Goal: Information Seeking & Learning: Learn about a topic

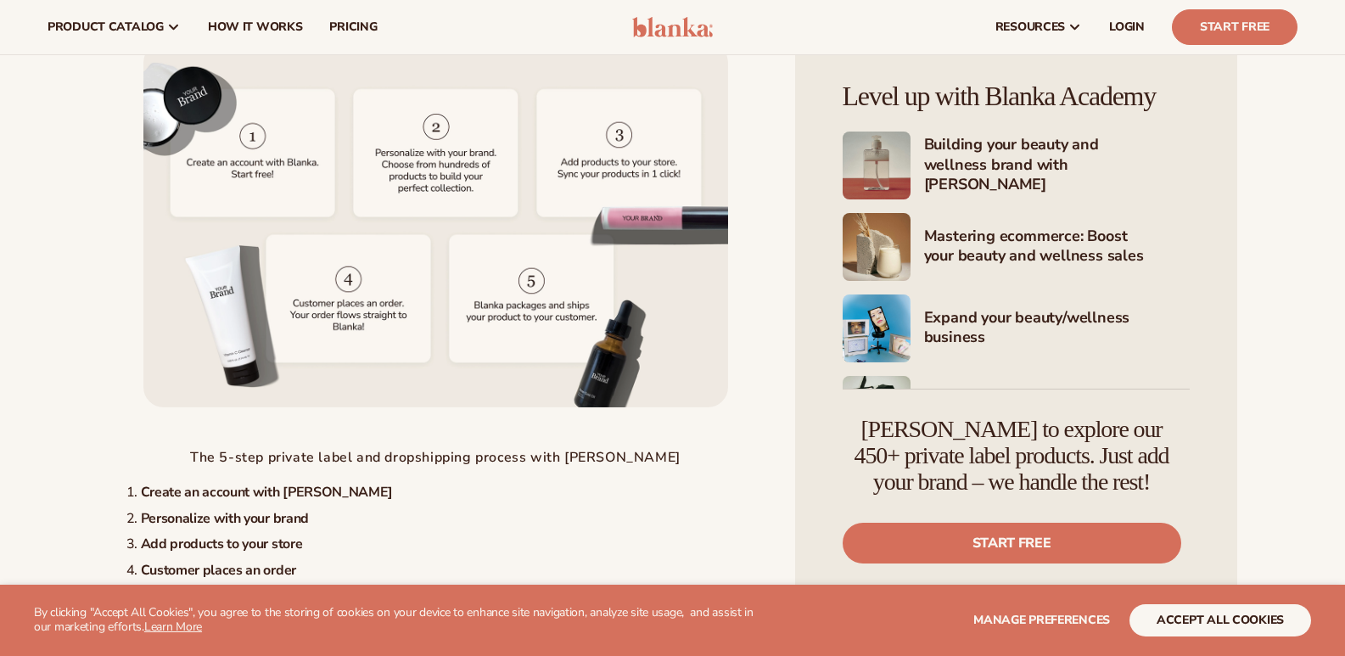
scroll to position [3990, 0]
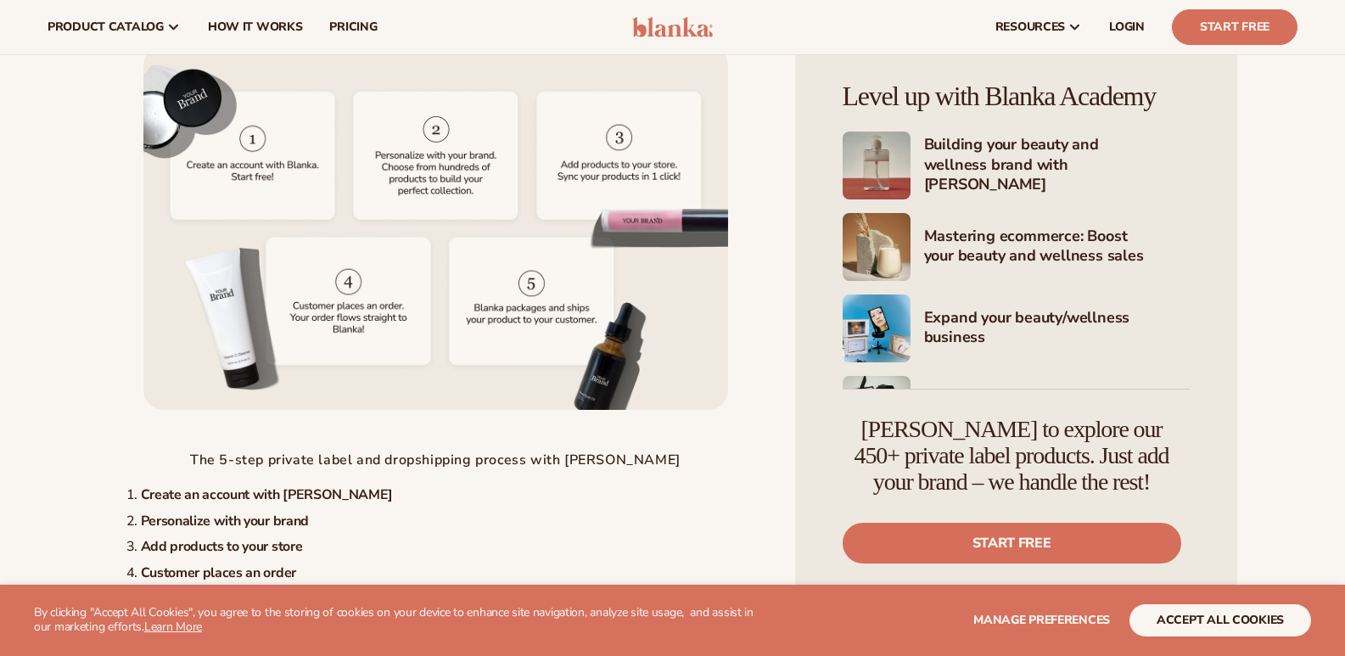
click at [340, 343] on img at bounding box center [435, 228] width 585 height 366
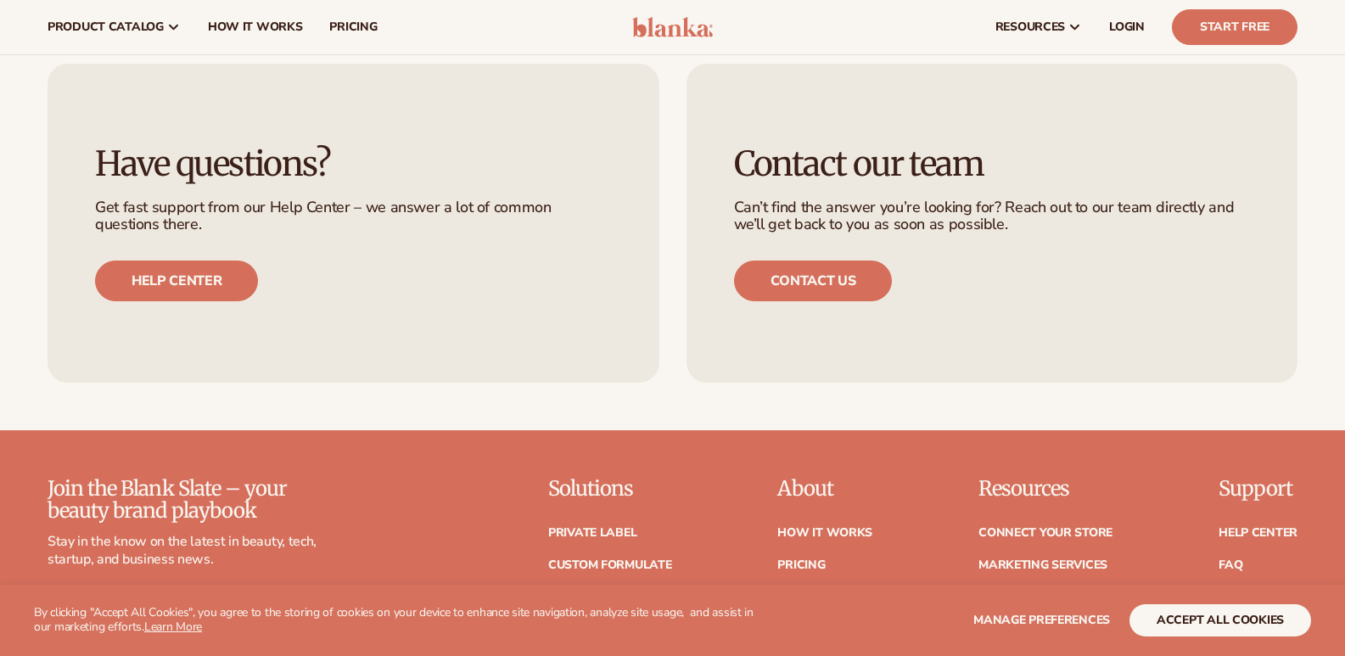
scroll to position [7055, 0]
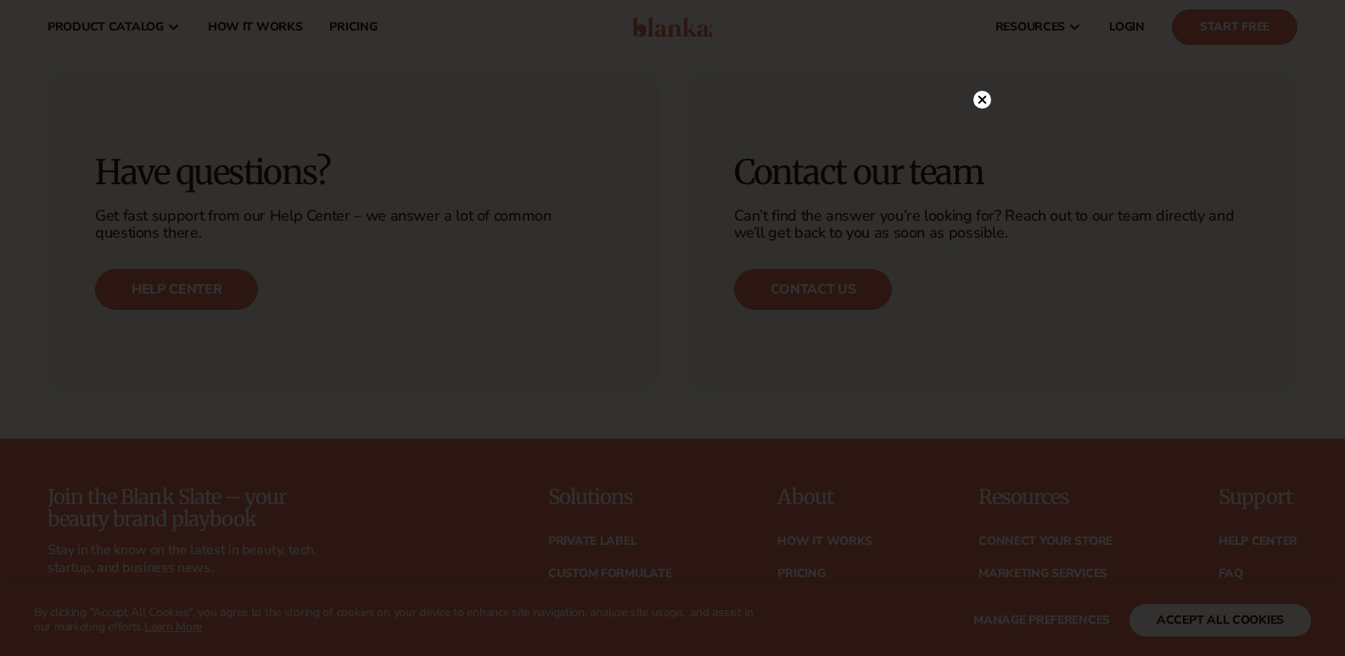
click at [984, 104] on circle at bounding box center [983, 100] width 18 height 18
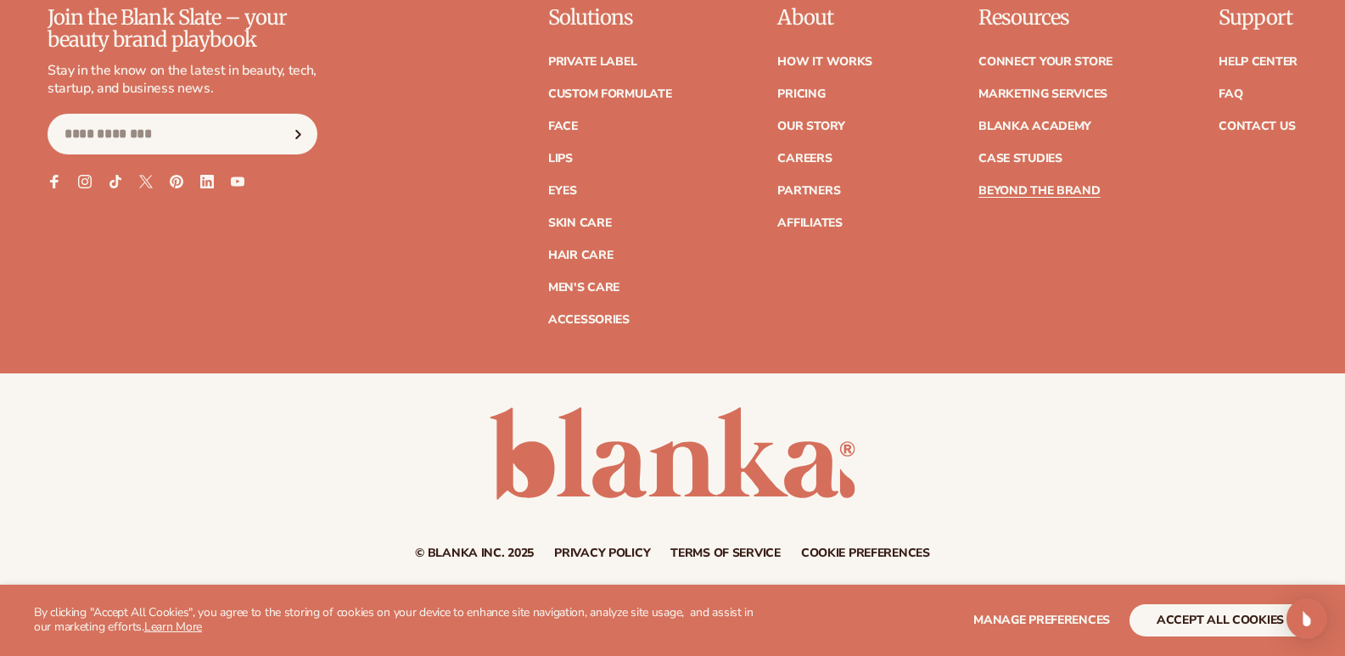
scroll to position [7564, 0]
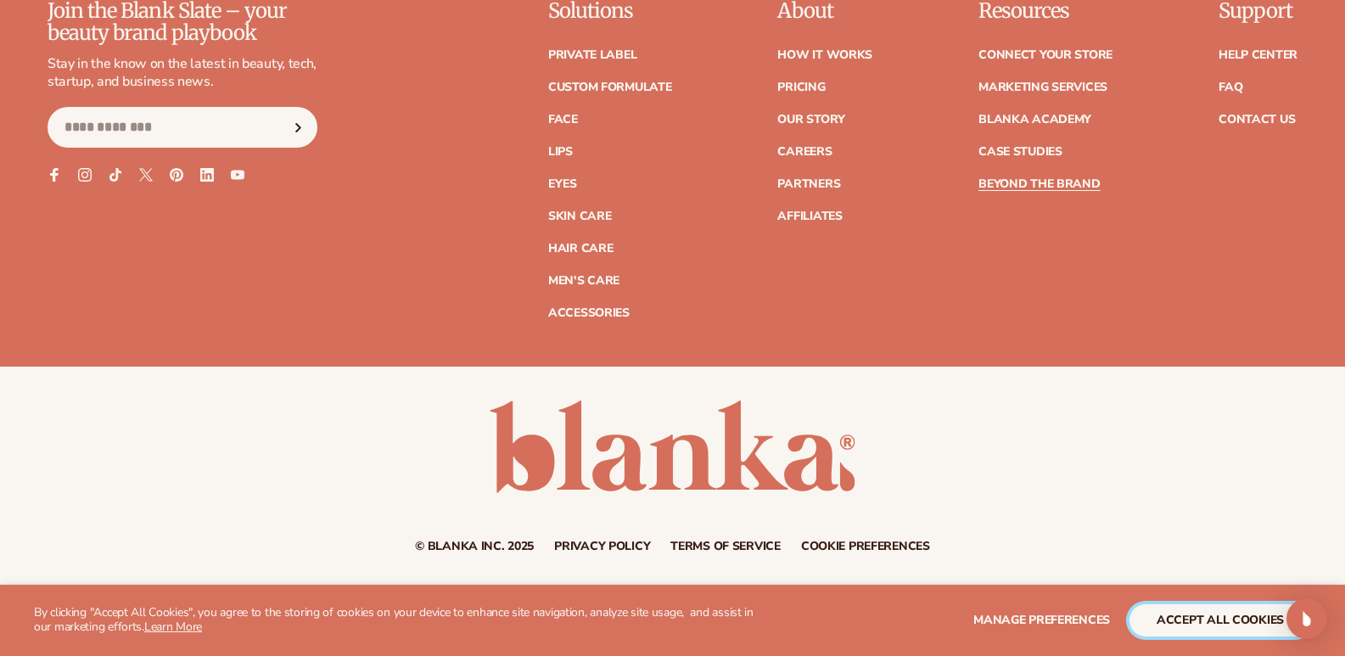
click at [1196, 629] on button "accept all cookies" at bounding box center [1221, 620] width 182 height 32
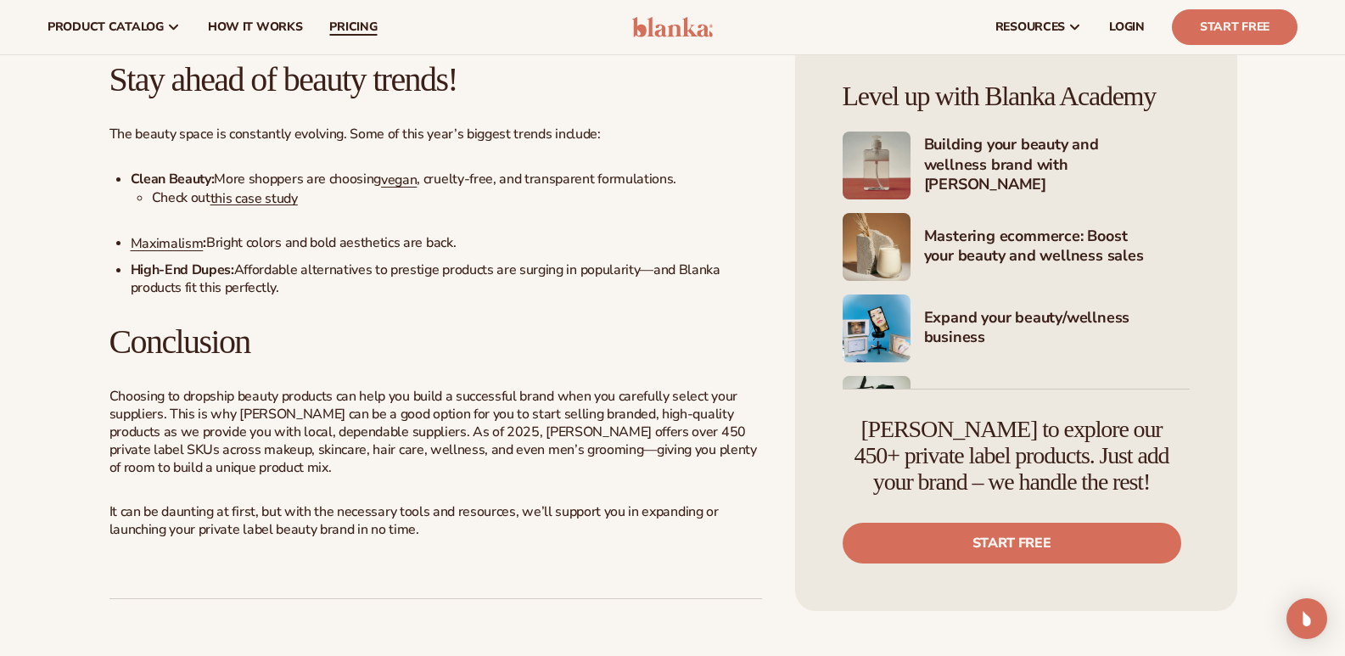
scroll to position [5188, 0]
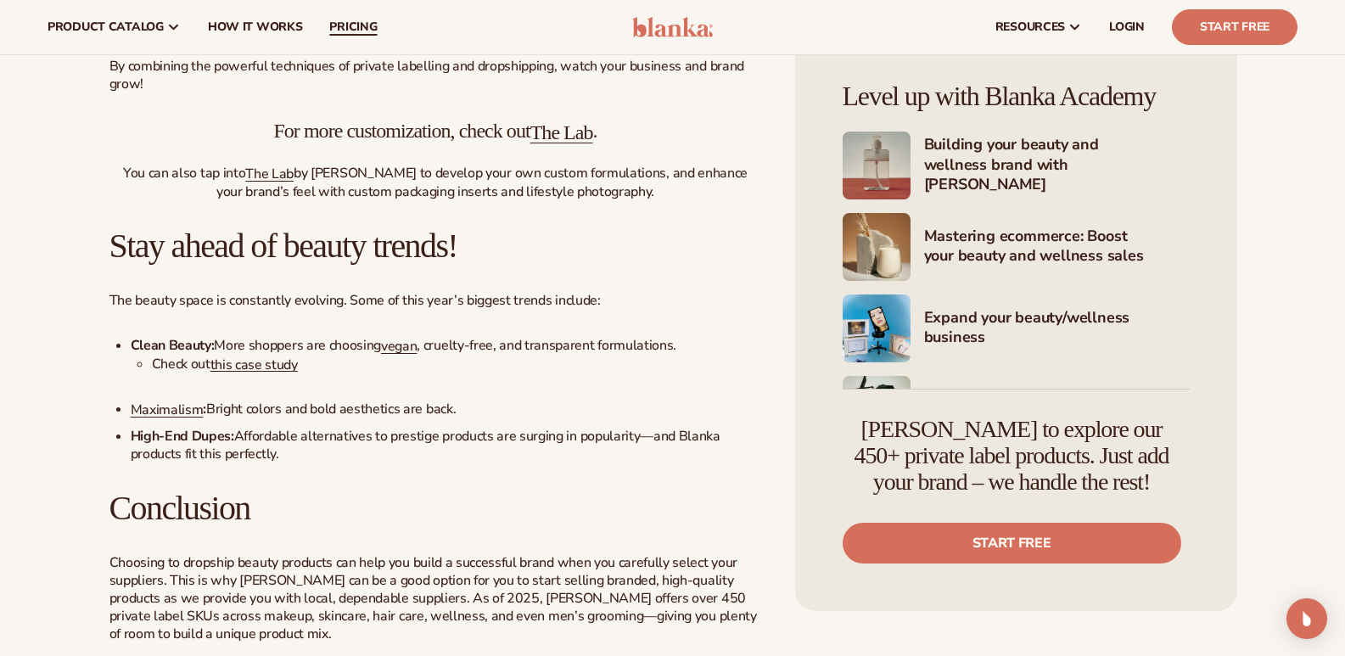
click at [356, 31] on span "pricing" at bounding box center [353, 27] width 48 height 14
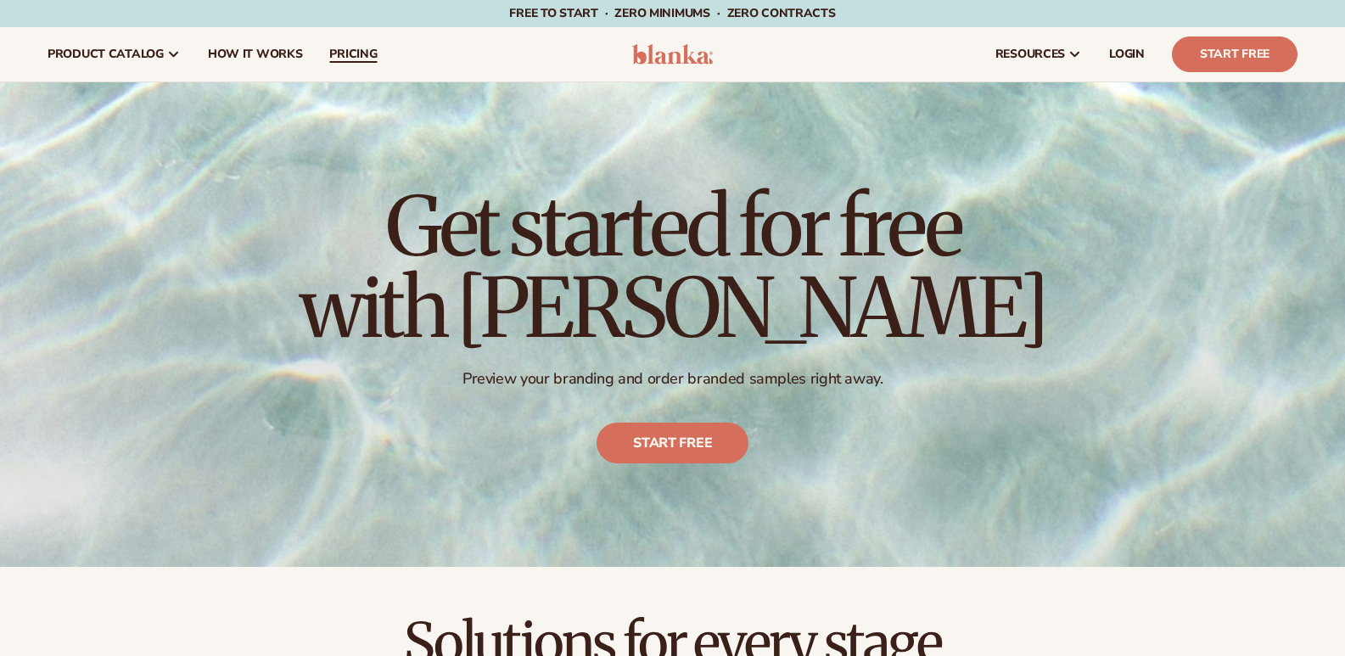
click at [334, 56] on span "pricing" at bounding box center [353, 55] width 48 height 14
click at [292, 54] on span "How It Works" at bounding box center [255, 55] width 95 height 14
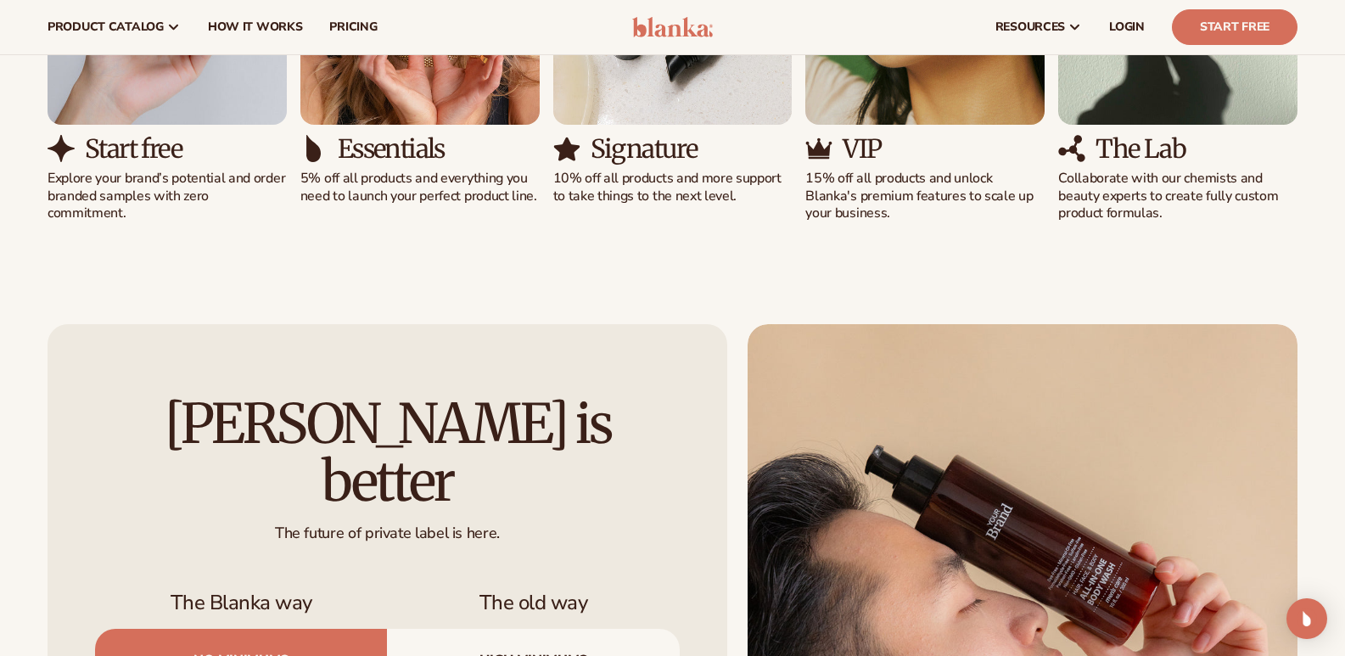
scroll to position [1224, 0]
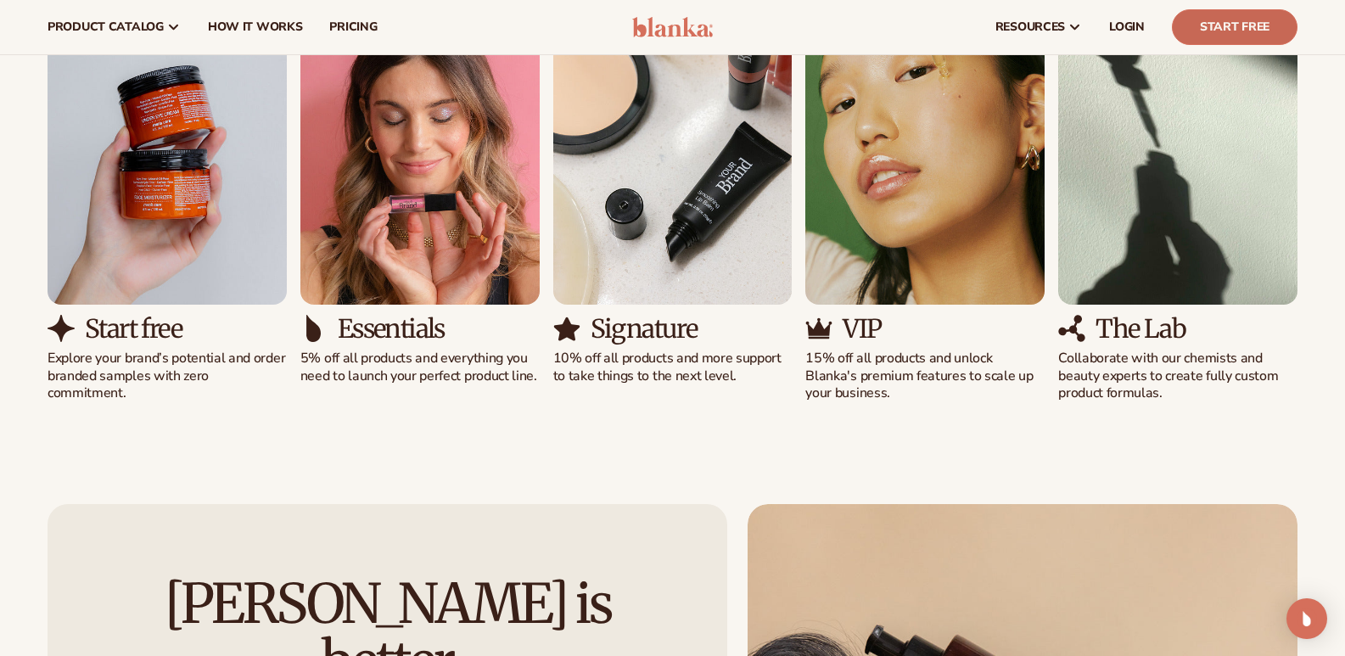
click at [1220, 25] on link "Start Free" at bounding box center [1235, 27] width 126 height 36
